Goal: Transaction & Acquisition: Purchase product/service

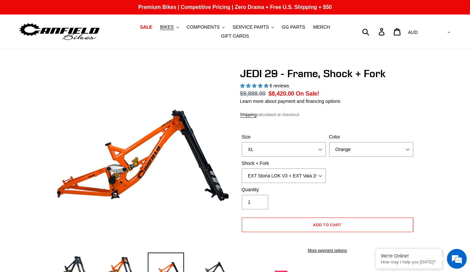
select select "XL"
select select "EXT Storia LOK V3 + EXT Vaia 200"
select select "highest-rating"
click at [202, 29] on span "COMPONENTS" at bounding box center [203, 27] width 33 height 6
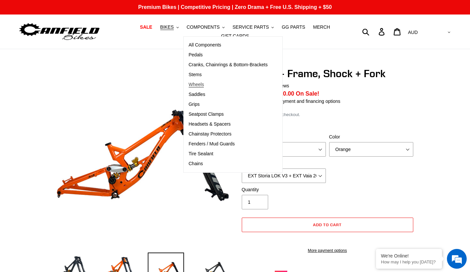
click at [189, 86] on span "Wheels" at bounding box center [196, 85] width 15 height 6
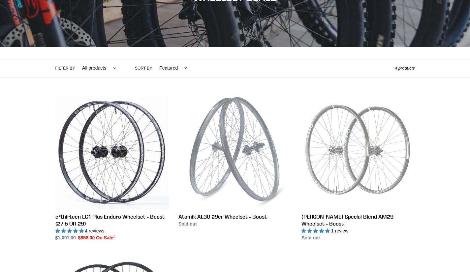
scroll to position [101, 0]
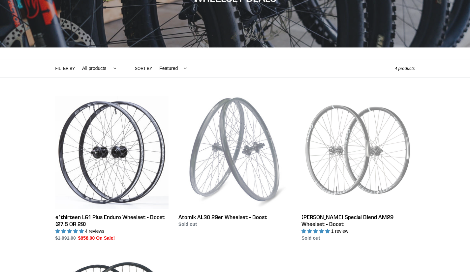
drag, startPoint x: 0, startPoint y: 0, endPoint x: 1, endPoint y: 78, distance: 78.1
click at [1, 78] on div "Collection: WHEELSET DEALS Filter by All products BFCM23 Components Wheels .cls…" at bounding box center [235, 170] width 470 height 443
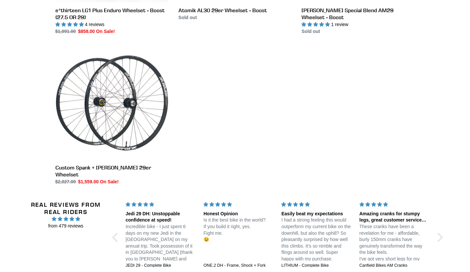
scroll to position [308, 0]
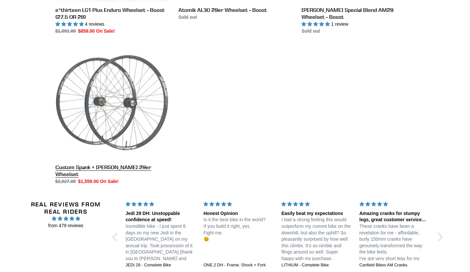
click at [112, 166] on link "Custom Spank + Hadley DH 29er Wheelset" at bounding box center [111, 115] width 113 height 139
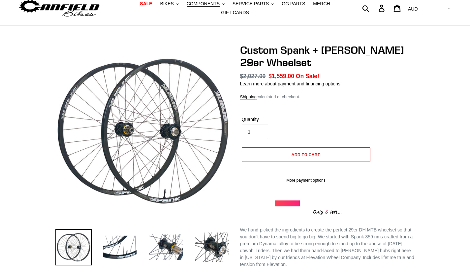
scroll to position [25, 0]
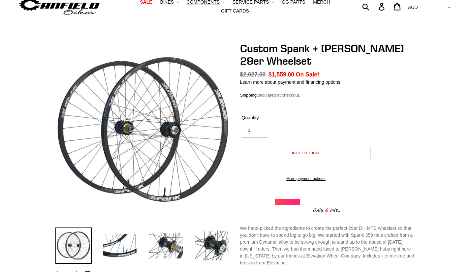
click at [132, 252] on img at bounding box center [120, 245] width 36 height 36
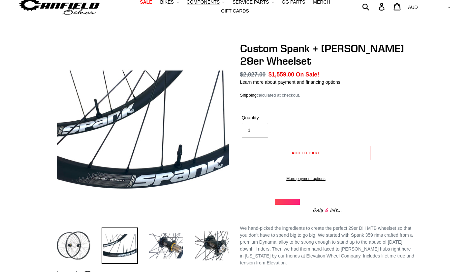
click at [157, 250] on img at bounding box center [166, 245] width 36 height 36
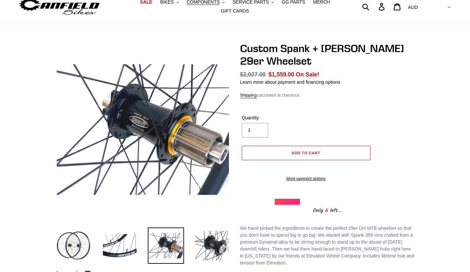
click at [210, 251] on img at bounding box center [212, 245] width 36 height 36
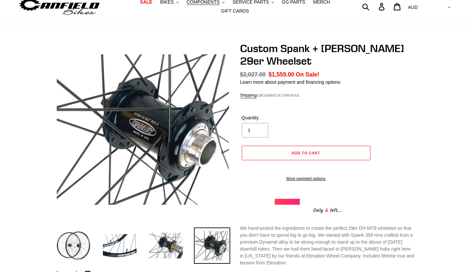
scroll to position [75, 0]
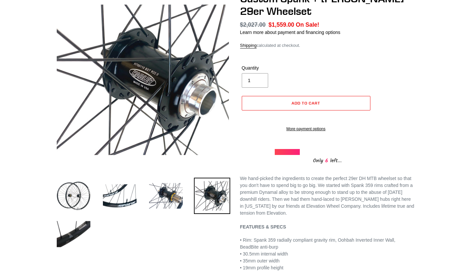
click at [69, 242] on img at bounding box center [73, 234] width 36 height 36
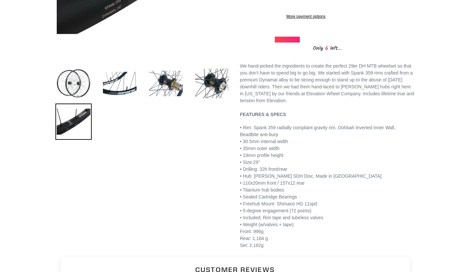
scroll to position [187, 0]
click at [250, 172] on span "• Drilling: 32h front/rear" at bounding box center [263, 169] width 47 height 5
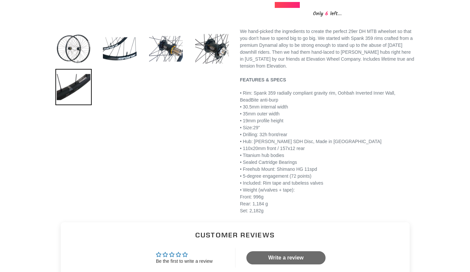
scroll to position [0, 0]
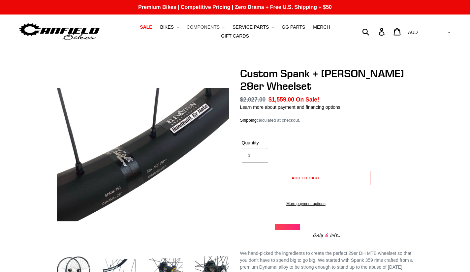
click at [187, 28] on span "COMPONENTS" at bounding box center [203, 27] width 33 height 6
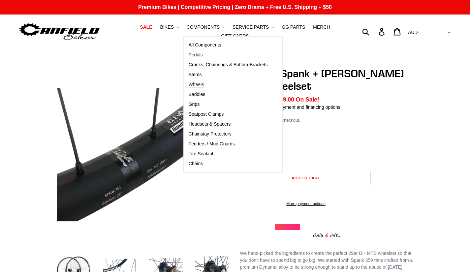
click at [189, 86] on span "Wheels" at bounding box center [196, 85] width 15 height 6
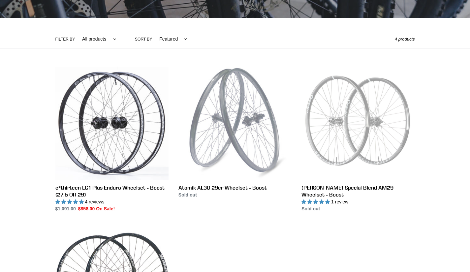
click at [307, 179] on link "[PERSON_NAME] Special Blend AM29 Wheelset - Boost" at bounding box center [357, 140] width 113 height 146
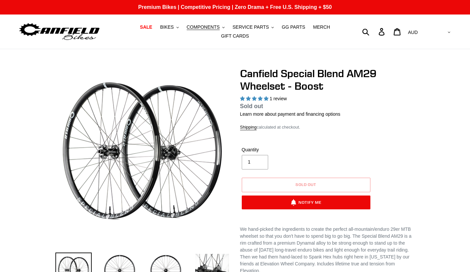
select select "highest-rating"
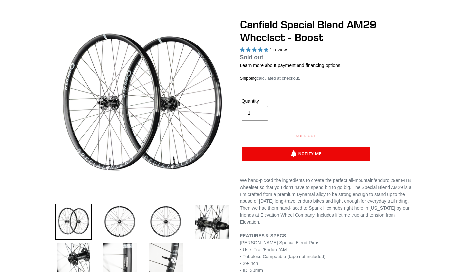
scroll to position [49, 0]
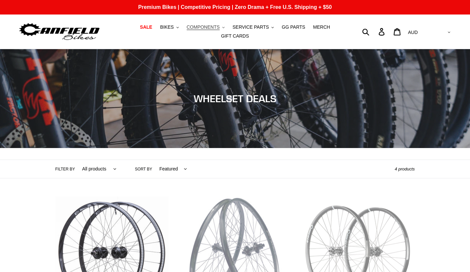
click at [187, 30] on span "COMPONENTS" at bounding box center [203, 27] width 33 height 6
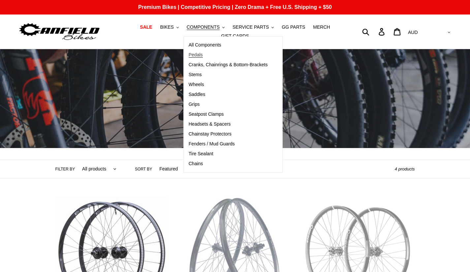
click at [189, 56] on span "Pedals" at bounding box center [196, 55] width 14 height 6
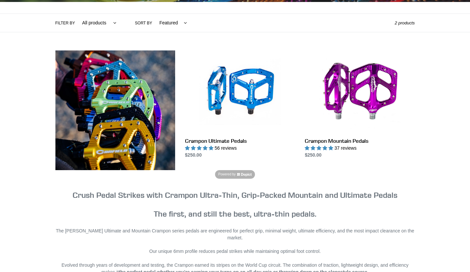
scroll to position [165, 0]
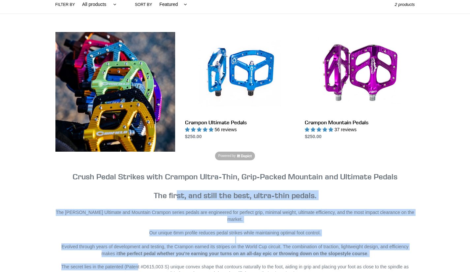
drag, startPoint x: 136, startPoint y: 255, endPoint x: 180, endPoint y: 194, distance: 75.4
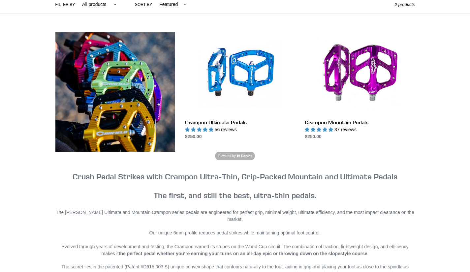
click at [296, 152] on depict-watermark-container "Powered by" at bounding box center [234, 156] width 359 height 9
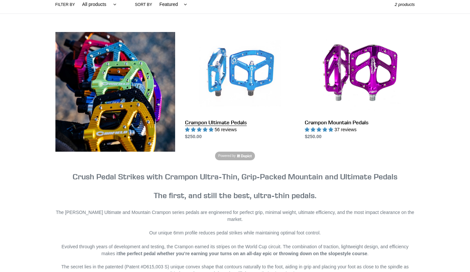
click at [223, 122] on link "Crampon Ultimate Pedals" at bounding box center [240, 86] width 110 height 108
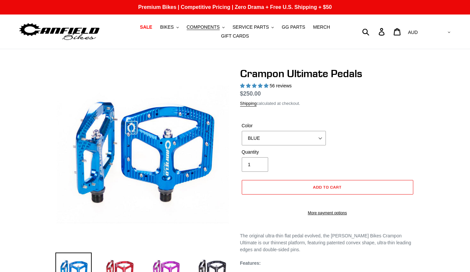
select select "highest-rating"
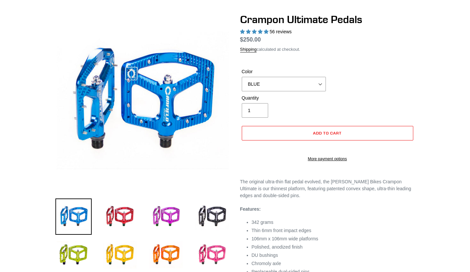
click at [159, 220] on img at bounding box center [166, 216] width 36 height 36
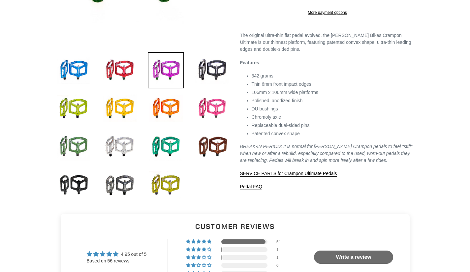
scroll to position [201, 0]
click at [217, 134] on img at bounding box center [212, 146] width 36 height 36
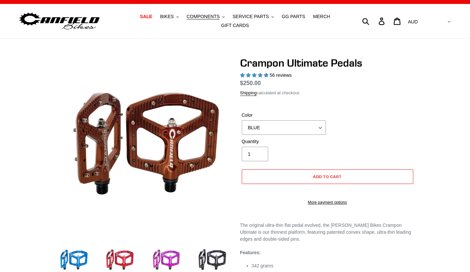
scroll to position [10, 0]
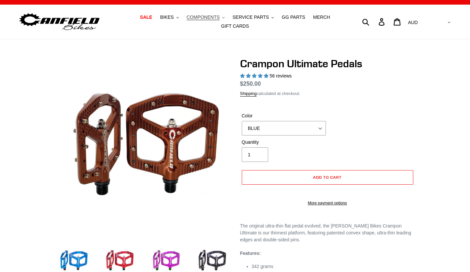
click at [193, 22] on button "COMPONENTS .cls-1{fill:#231f20}" at bounding box center [205, 17] width 45 height 9
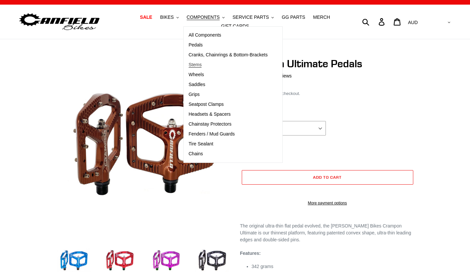
click at [189, 68] on span "Stems" at bounding box center [195, 65] width 13 height 6
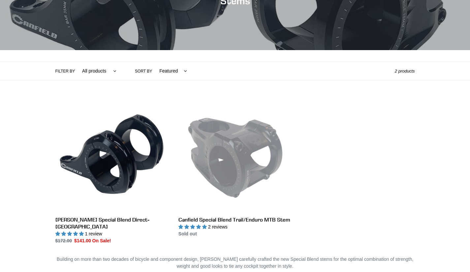
scroll to position [98, 0]
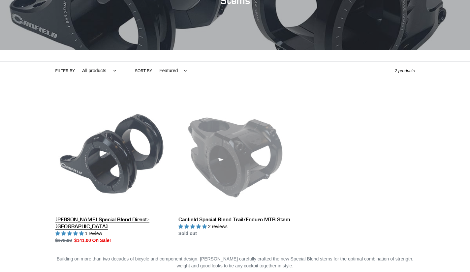
click at [136, 116] on link "Canfield Special Blend Direct-Mount DH Stem" at bounding box center [111, 171] width 113 height 146
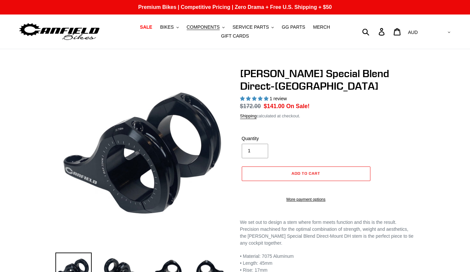
select select "highest-rating"
click at [270, 174] on button "Add to cart" at bounding box center [306, 173] width 129 height 15
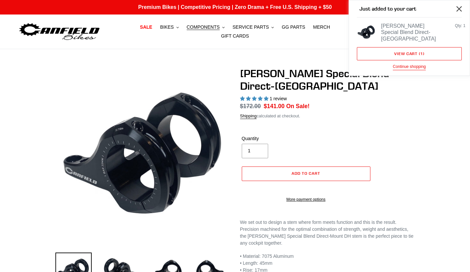
click at [455, 11] on button "Close" at bounding box center [459, 8] width 15 height 15
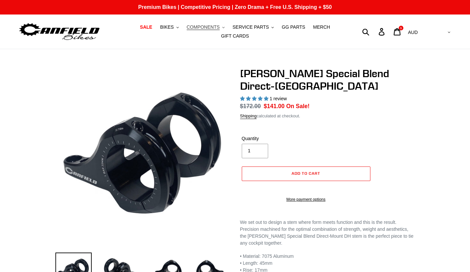
click at [187, 30] on span "COMPONENTS" at bounding box center [203, 27] width 33 height 6
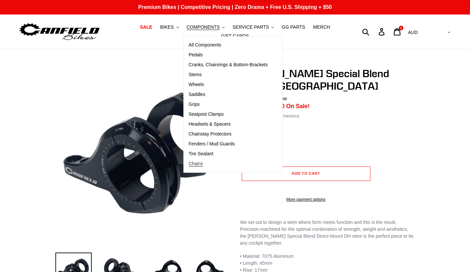
click at [189, 166] on span "Chains" at bounding box center [196, 164] width 15 height 6
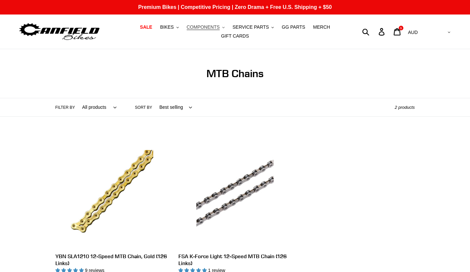
click at [190, 30] on span "COMPONENTS" at bounding box center [203, 27] width 33 height 6
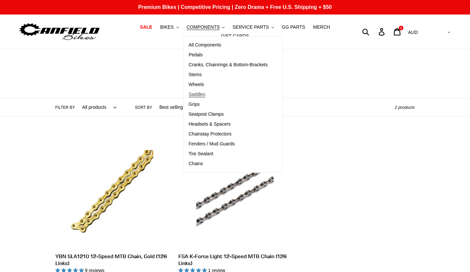
click at [189, 97] on span "Saddles" at bounding box center [197, 95] width 17 height 6
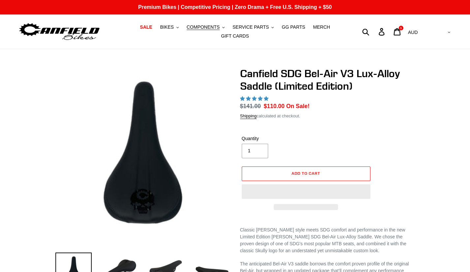
select select "highest-rating"
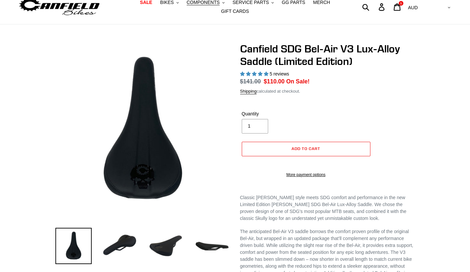
scroll to position [25, 0]
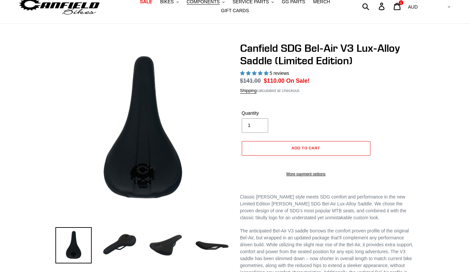
click at [122, 248] on img at bounding box center [120, 245] width 36 height 36
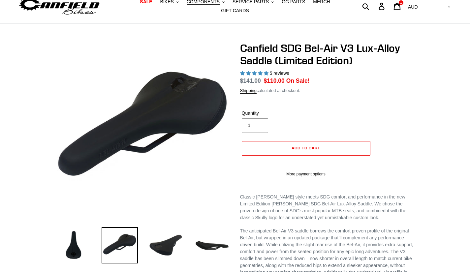
click at [169, 246] on img at bounding box center [166, 245] width 36 height 36
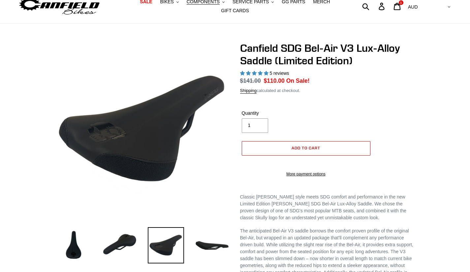
click at [270, 150] on button "Add to cart" at bounding box center [306, 148] width 129 height 15
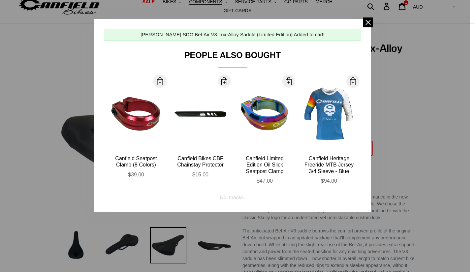
click at [121, 127] on div "More Info" at bounding box center [136, 114] width 54 height 73
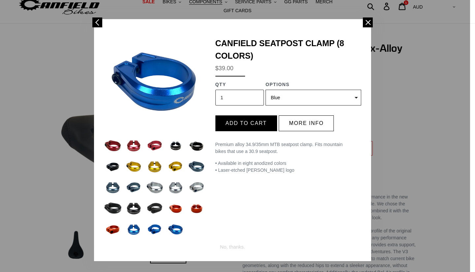
click at [363, 24] on span at bounding box center [368, 22] width 10 height 10
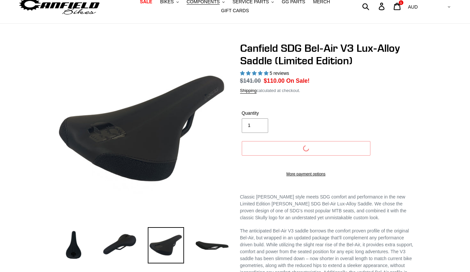
scroll to position [0, 0]
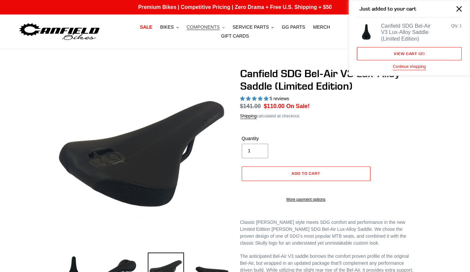
click at [188, 29] on span "COMPONENTS" at bounding box center [203, 27] width 33 height 6
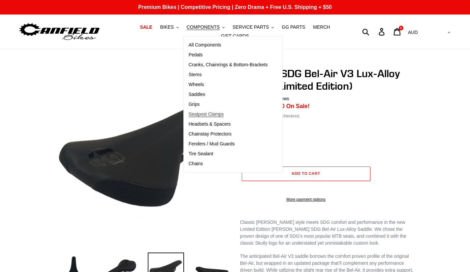
click at [189, 117] on span "Seatpost Clamps" at bounding box center [206, 114] width 35 height 6
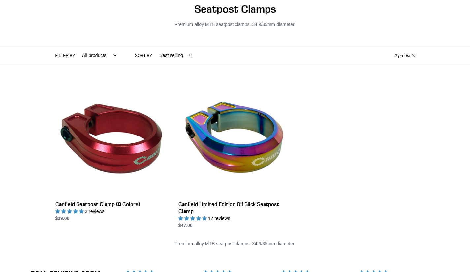
scroll to position [65, 0]
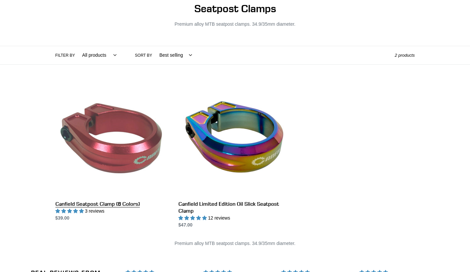
click at [98, 158] on link "Canfield Seatpost Clamp (8 Colors)" at bounding box center [111, 152] width 113 height 139
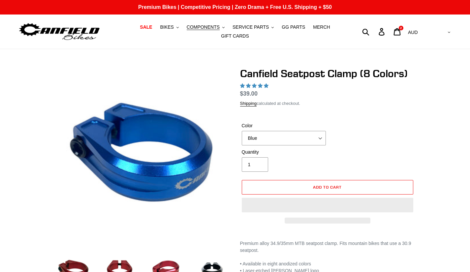
select select "highest-rating"
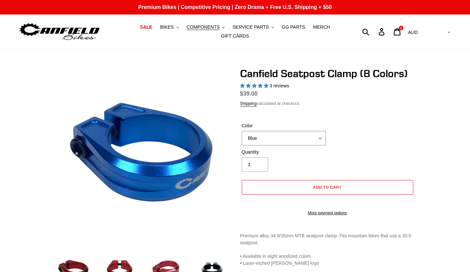
click at [249, 131] on select "Blue Black Gold Grey Red Silver Stealth Black Orange" at bounding box center [284, 138] width 84 height 15
select select "Black"
click at [242, 131] on select "Blue Black Gold Grey Red Silver Stealth Black Orange" at bounding box center [284, 138] width 84 height 15
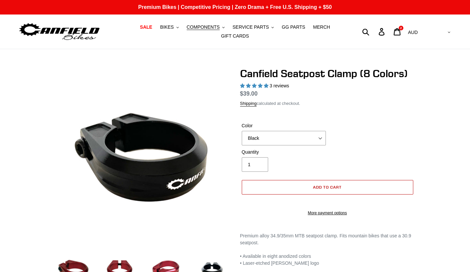
click at [266, 181] on button "Add to cart" at bounding box center [327, 187] width 171 height 15
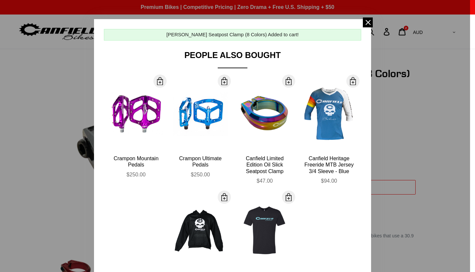
click at [366, 24] on span at bounding box center [368, 22] width 10 height 10
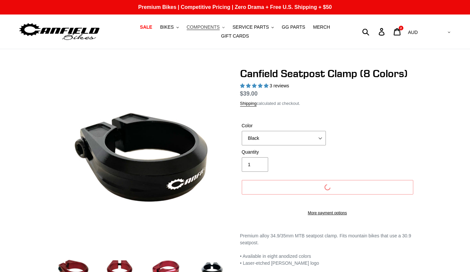
click at [187, 30] on span "COMPONENTS" at bounding box center [203, 27] width 33 height 6
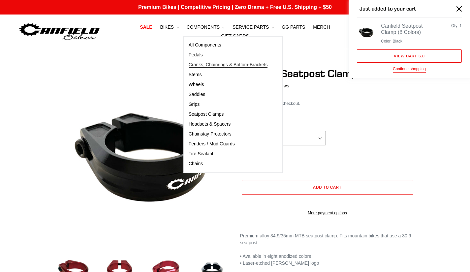
click at [189, 68] on span "Cranks, Chainrings & Bottom-Brackets" at bounding box center [228, 65] width 79 height 6
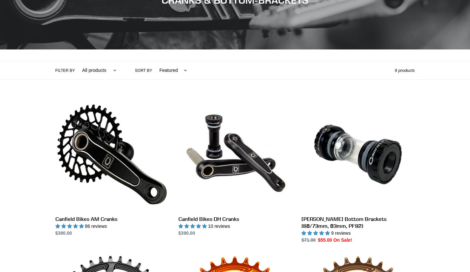
scroll to position [98, 0]
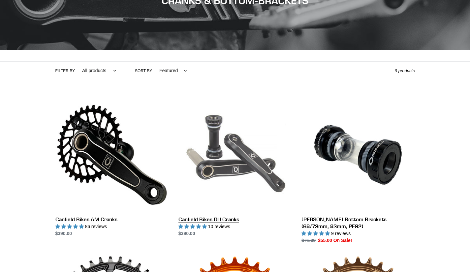
click at [274, 157] on link "Canfield Bikes DH Cranks" at bounding box center [234, 167] width 113 height 139
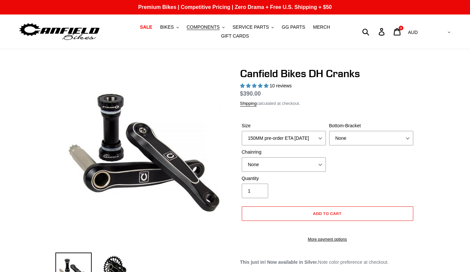
select select "highest-rating"
click at [260, 133] on select "150MM pre-order ETA [DATE] 155MM pre-order ETA [DATE] 160MM pre-order ETA [DATE…" at bounding box center [284, 138] width 84 height 15
select select "160MM pre-order ETA [DATE]"
click at [242, 131] on select "150MM pre-order ETA [DATE] 155MM pre-order ETA [DATE] 160MM pre-order ETA [DATE…" at bounding box center [284, 138] width 84 height 15
click at [329, 116] on form "Size 150MM pre-order ETA [DATE] 155MM pre-order ETA [DATE] 160MM pre-order ETA …" at bounding box center [327, 180] width 175 height 137
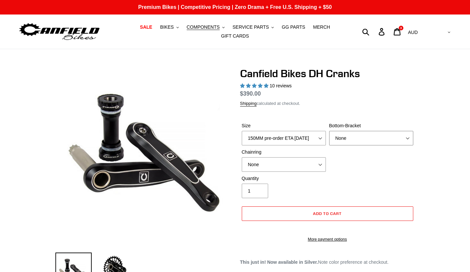
click at [332, 131] on select "None BSA Threaded 83mm" at bounding box center [371, 138] width 84 height 15
click at [329, 131] on select "None BSA Threaded 83mm" at bounding box center [371, 138] width 84 height 15
click at [342, 137] on select "None BSA Threaded 83mm" at bounding box center [371, 138] width 84 height 15
select select "None"
click at [329, 131] on select "None BSA Threaded 83mm" at bounding box center [371, 138] width 84 height 15
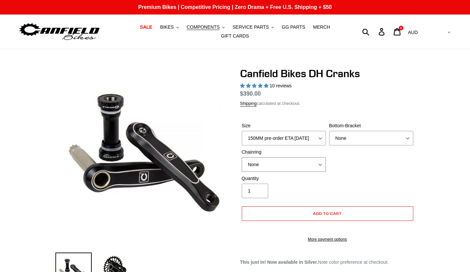
click at [295, 163] on select "None 34t Round" at bounding box center [284, 164] width 84 height 15
select select "34t Round"
click at [242, 157] on select "None 34t Round" at bounding box center [284, 164] width 84 height 15
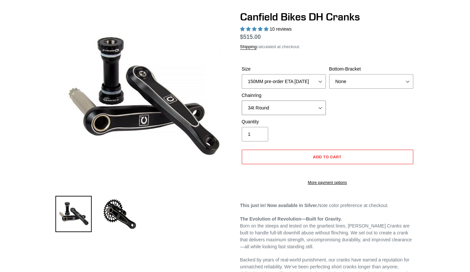
scroll to position [57, 0]
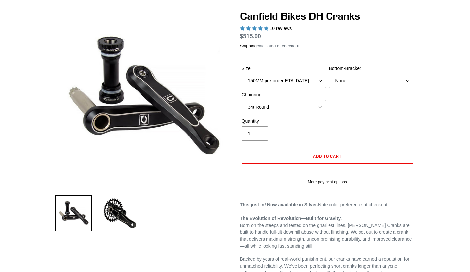
click at [125, 213] on img at bounding box center [120, 213] width 36 height 36
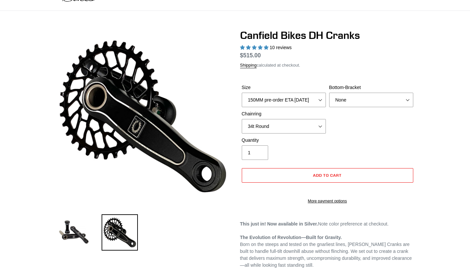
scroll to position [38, 0]
